Goal: Book appointment/travel/reservation

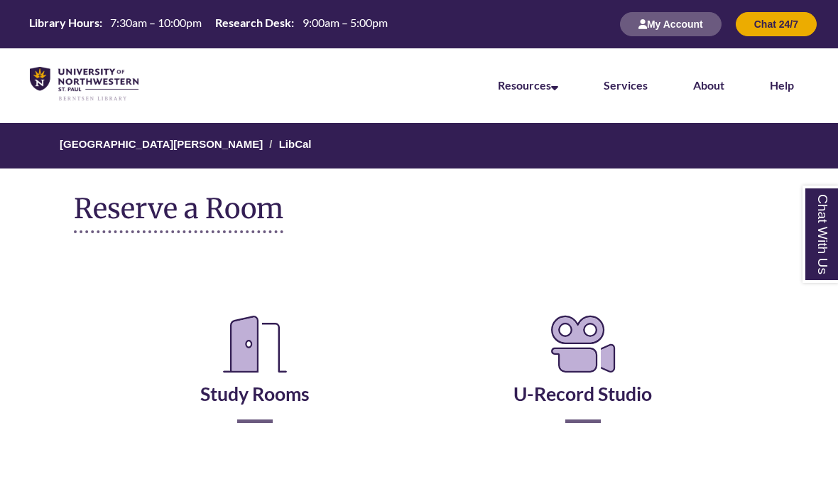
scroll to position [24, 0]
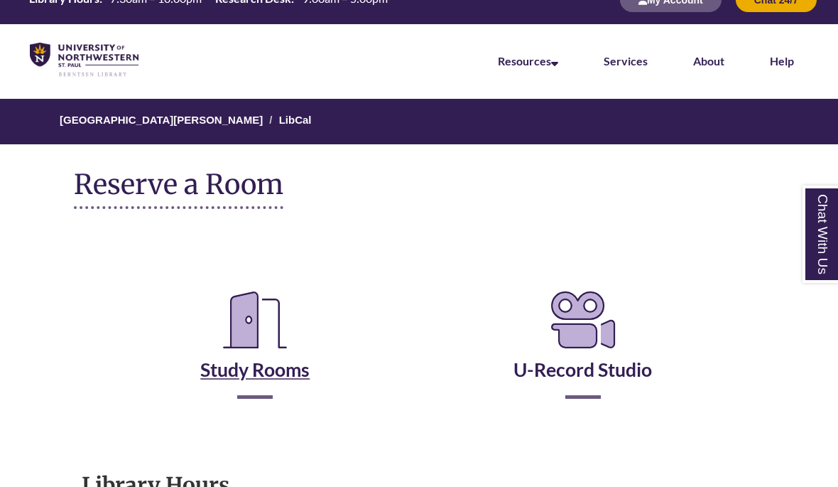
click at [256, 340] on icon "Reserve a Room" at bounding box center [255, 320] width 87 height 80
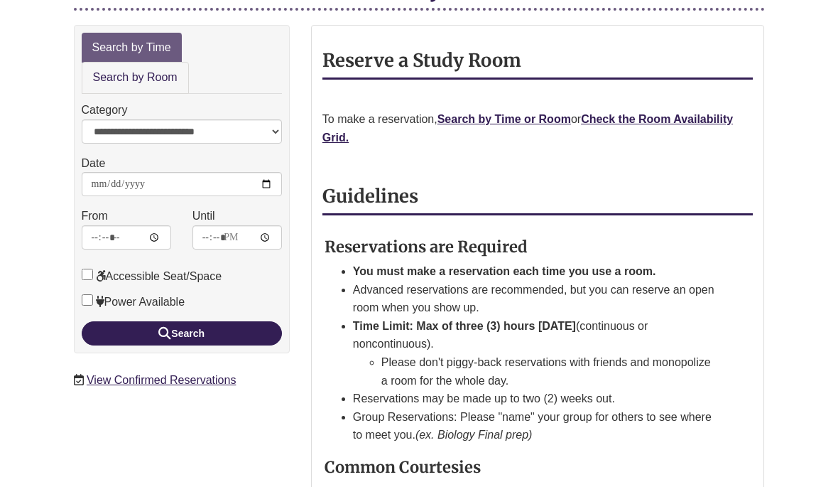
scroll to position [257, 0]
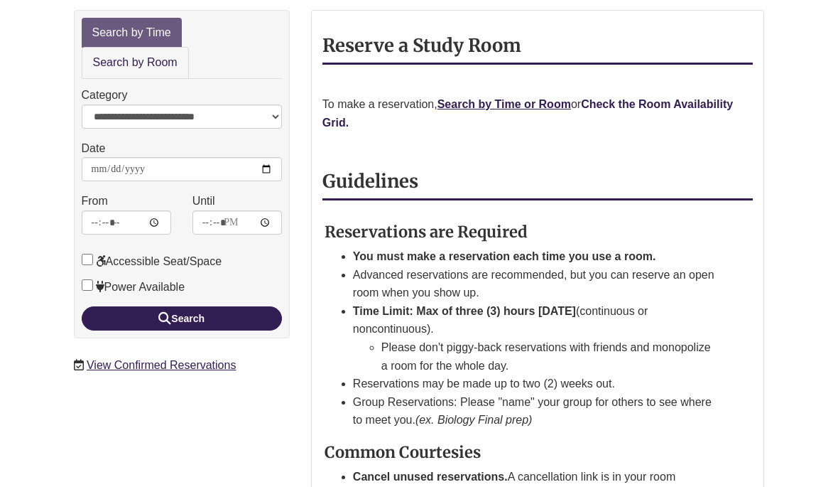
click at [724, 98] on strong "Check the Room Availability Grid." at bounding box center [528, 113] width 411 height 31
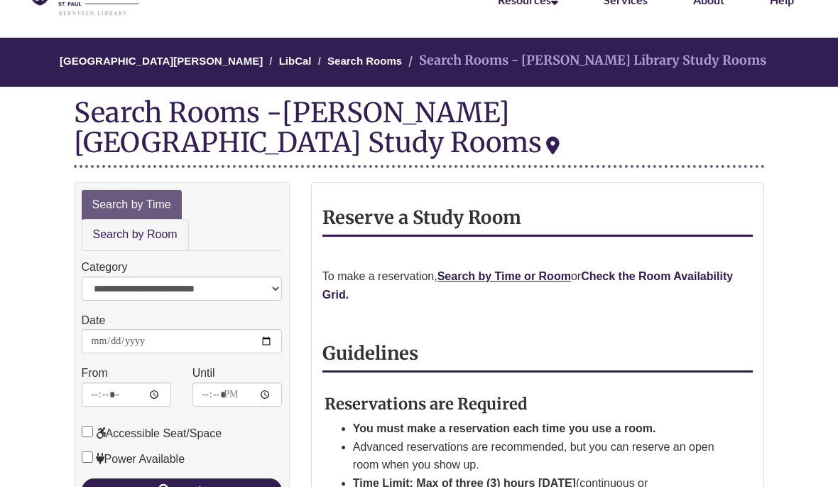
scroll to position [84, 0]
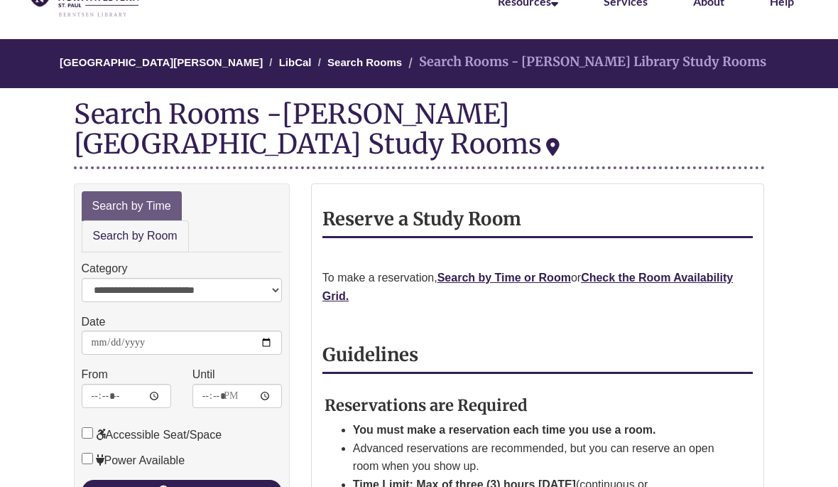
click at [722, 271] on strong "Check the Room Availability Grid." at bounding box center [528, 286] width 411 height 31
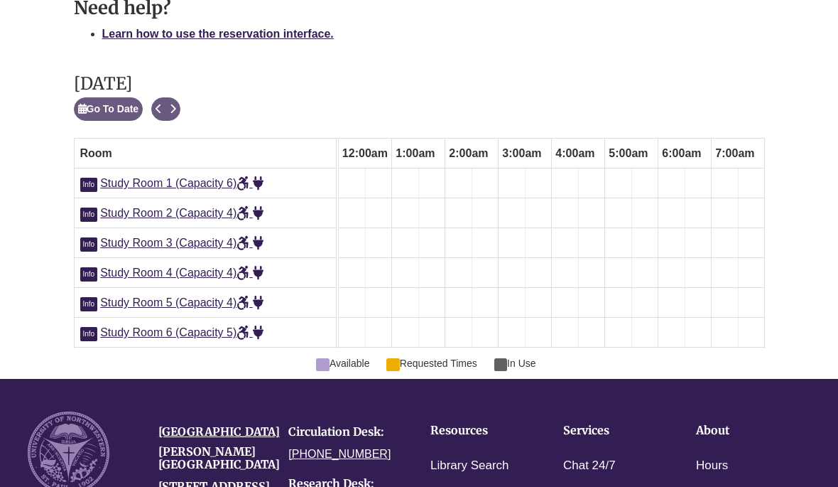
scroll to position [0, 826]
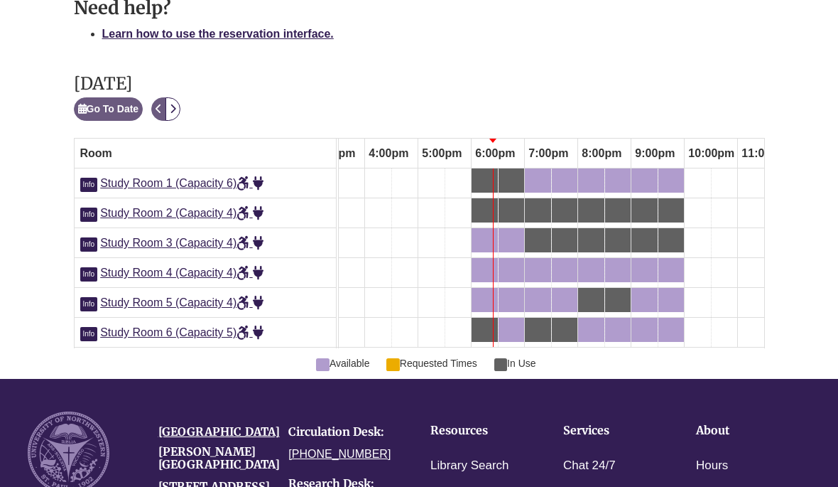
click at [176, 104] on icon "Next" at bounding box center [173, 109] width 6 height 10
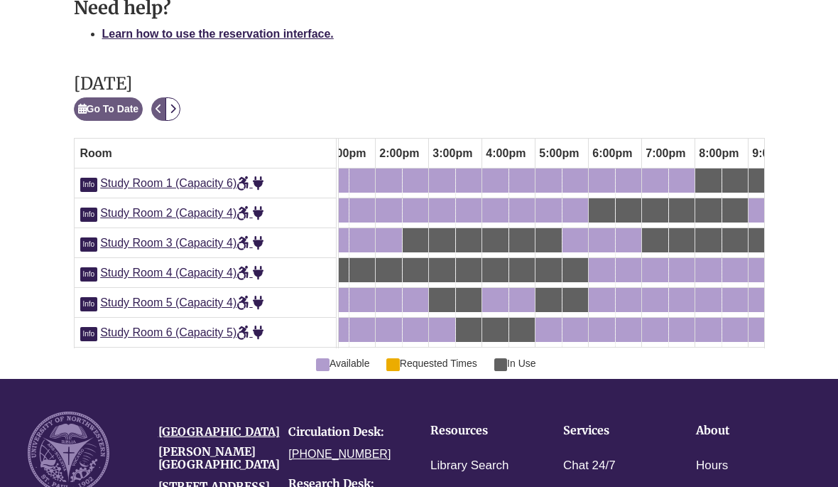
scroll to position [0, 0]
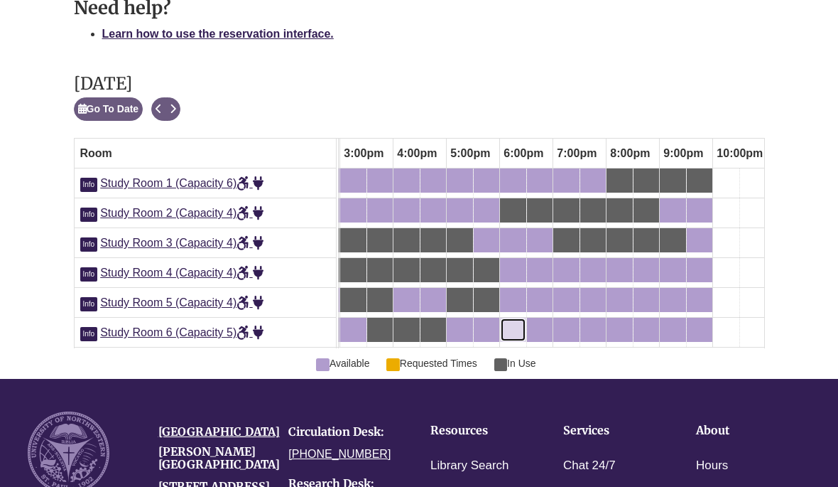
click at [510, 318] on link "6:00pm Tuesday, September 23, 2025 - Study Room 6 - Available" at bounding box center [513, 330] width 26 height 24
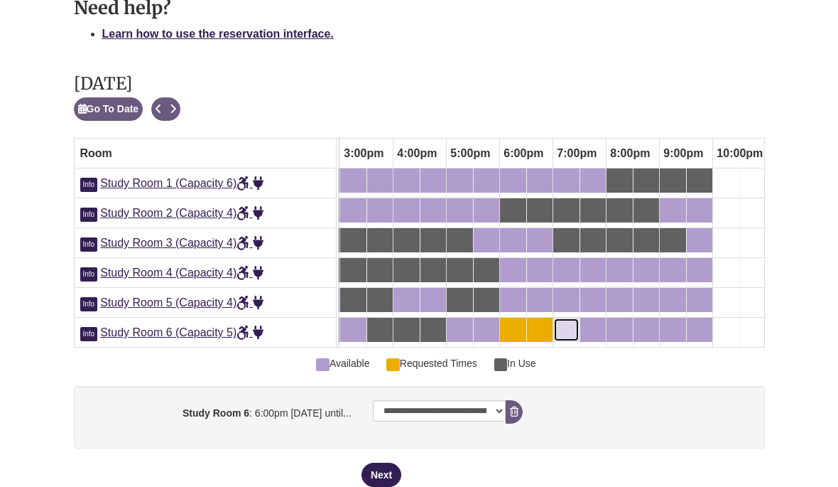
click at [568, 318] on link "7:00pm Tuesday, September 23, 2025 - Study Room 6 - Available" at bounding box center [566, 330] width 26 height 24
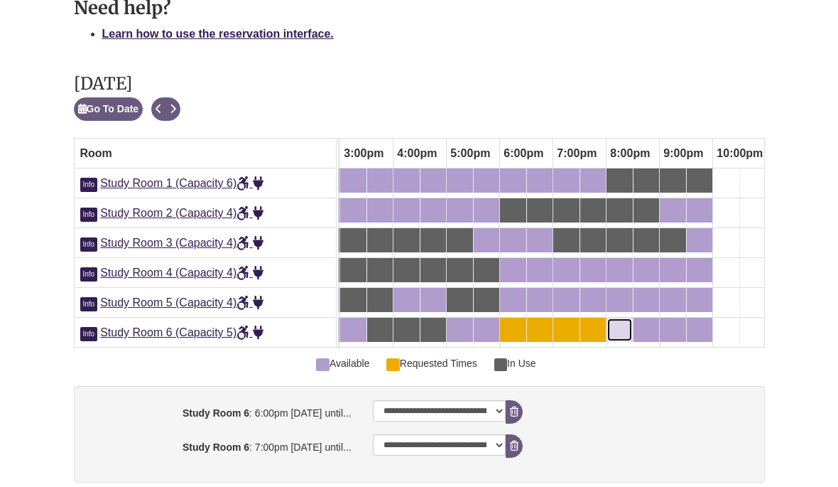
click at [617, 322] on div "8:00pm Tuesday, September 23, 2025 - Study Room 6 - Available" at bounding box center [619, 330] width 23 height 16
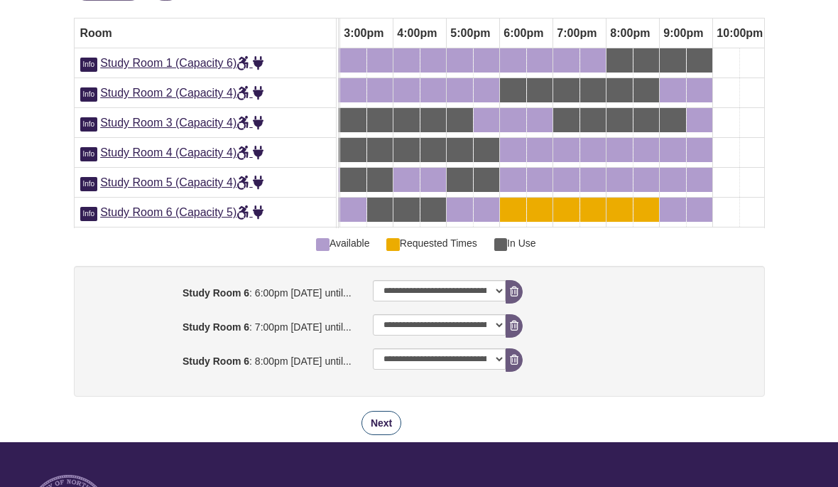
click at [387, 422] on button "Next" at bounding box center [382, 423] width 40 height 24
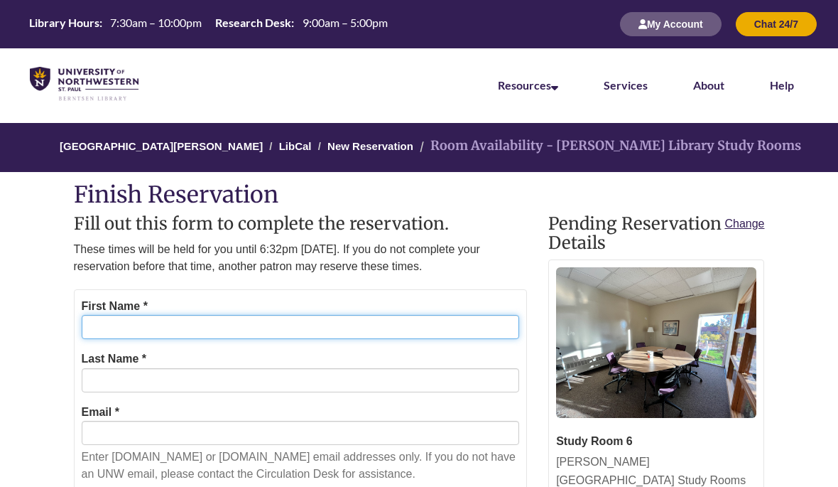
click at [331, 329] on input "First Name *" at bounding box center [301, 327] width 438 height 24
type input "****"
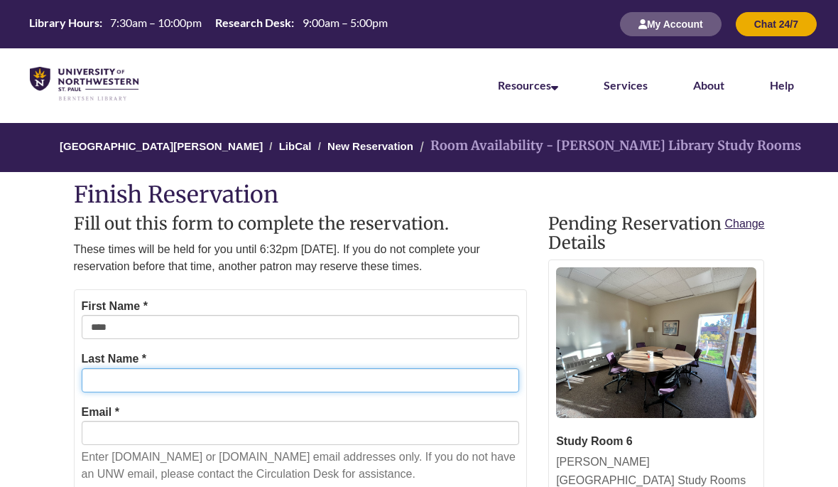
click at [411, 380] on input "Last Name *" at bounding box center [301, 380] width 438 height 24
type input "*********"
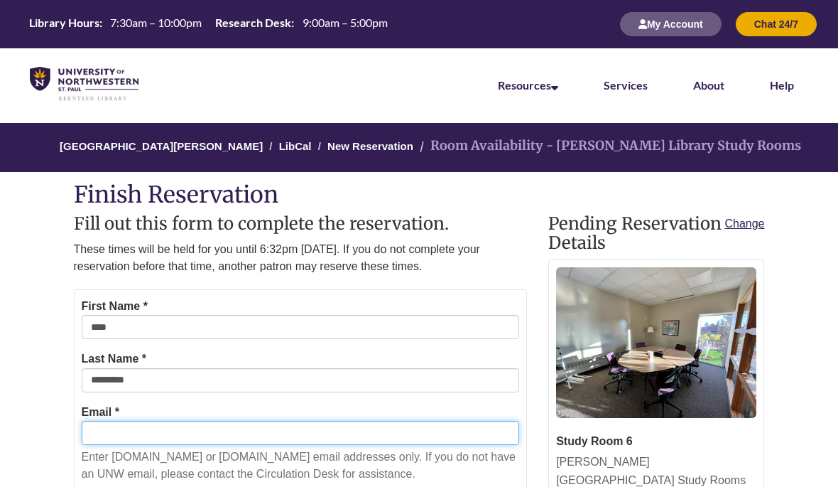
click at [391, 423] on input "Email *" at bounding box center [301, 433] width 438 height 24
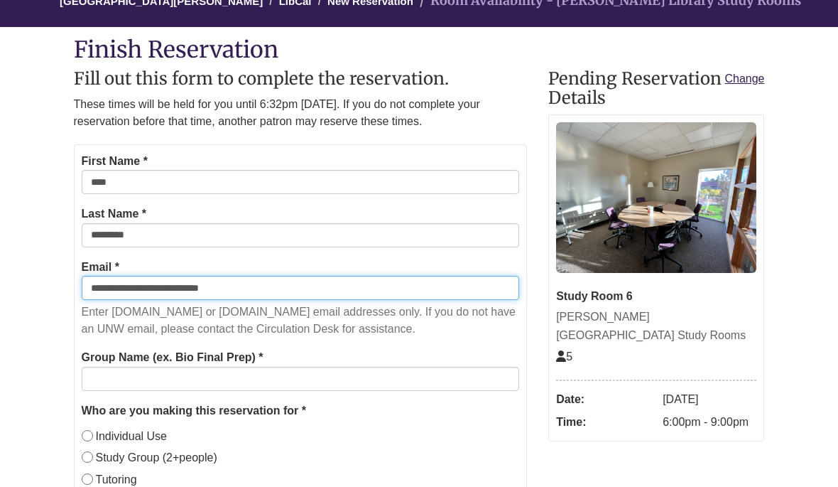
type input "**********"
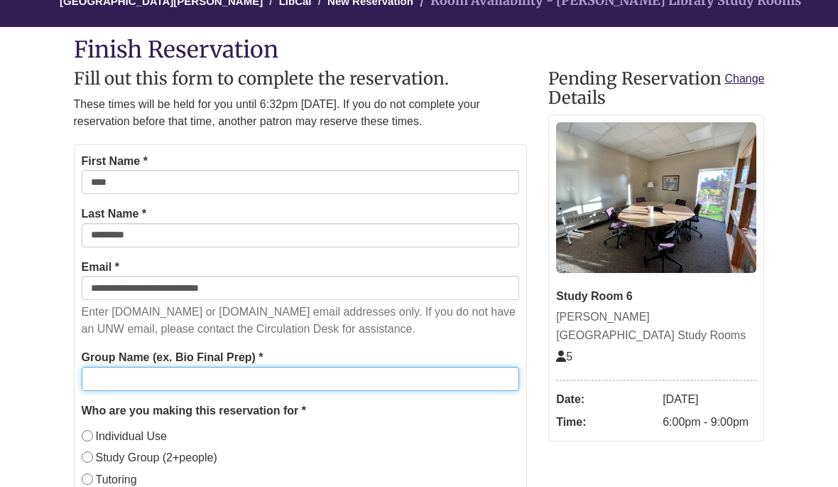
click at [389, 387] on input "Group Name (ex. Bio Final Prep) *" at bounding box center [301, 379] width 438 height 24
type input "*****"
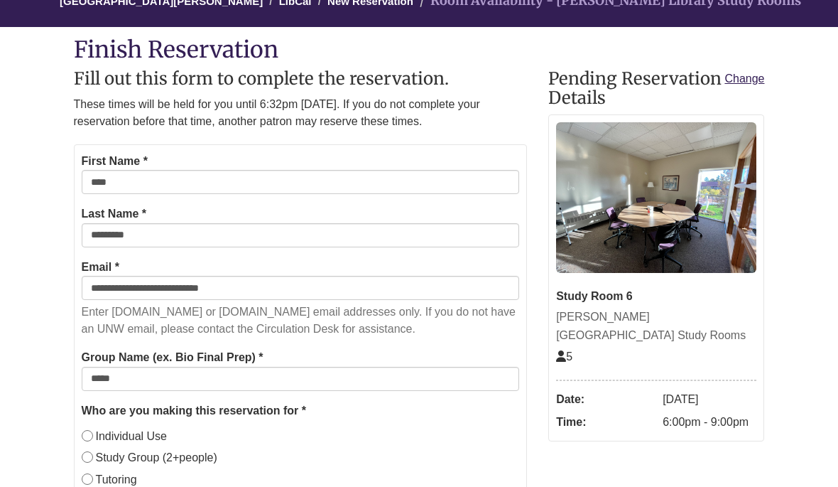
click at [150, 436] on label "Individual Use" at bounding box center [125, 436] width 86 height 18
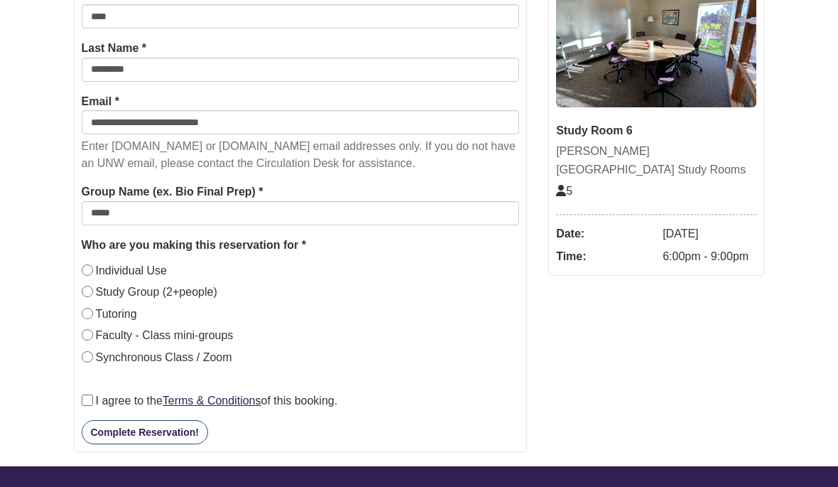
click at [146, 430] on button "Complete Reservation!" at bounding box center [145, 432] width 126 height 24
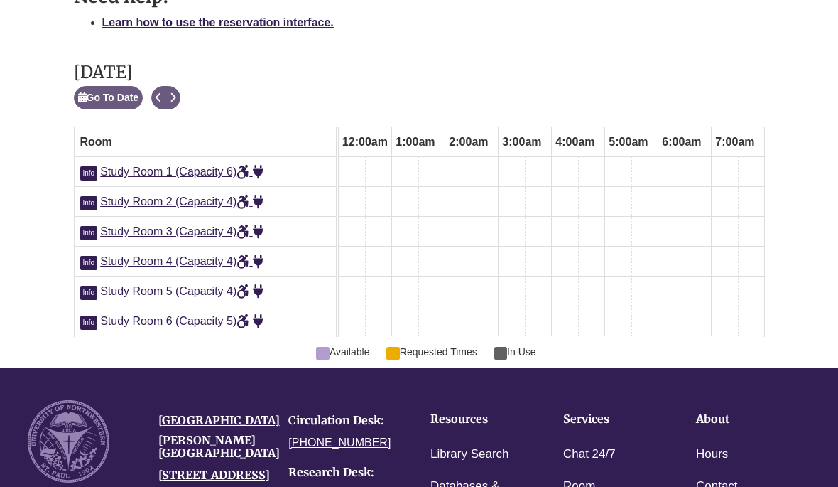
scroll to position [0, 826]
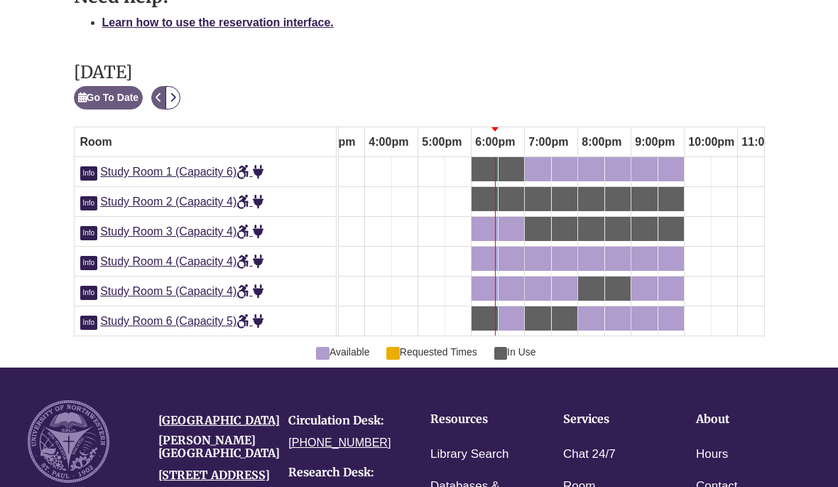
click at [174, 86] on button "Next" at bounding box center [173, 97] width 15 height 23
